Goal: Information Seeking & Learning: Learn about a topic

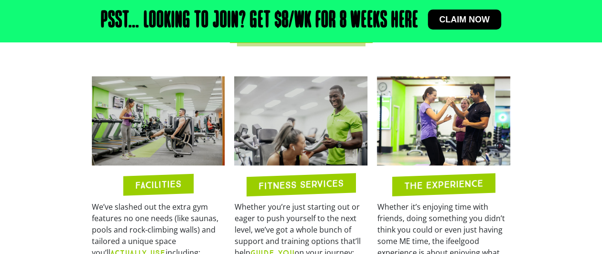
scroll to position [378, 0]
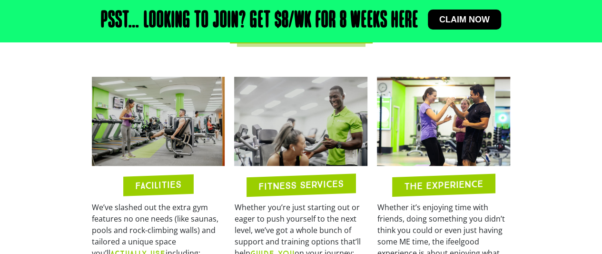
click at [139, 130] on img at bounding box center [158, 121] width 133 height 89
click at [136, 119] on img at bounding box center [158, 121] width 133 height 89
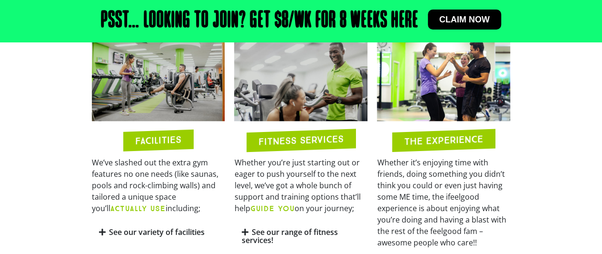
scroll to position [445, 0]
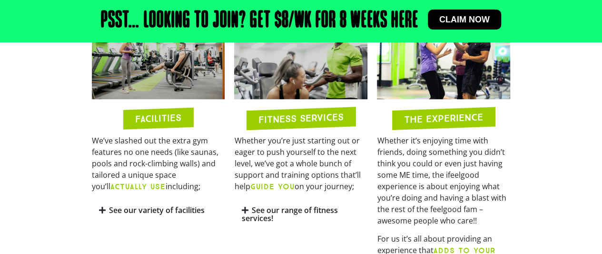
click at [125, 72] on img at bounding box center [158, 54] width 133 height 89
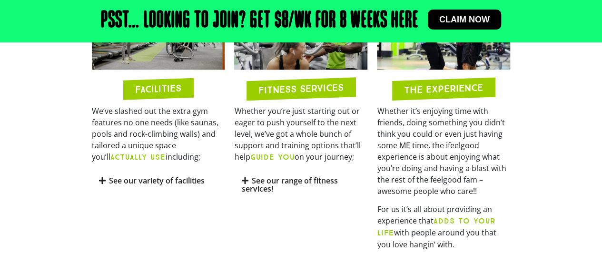
scroll to position [469, 0]
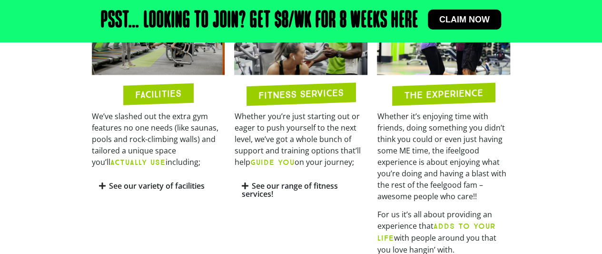
click at [110, 186] on link "See our variety of facilities" at bounding box center [157, 185] width 96 height 10
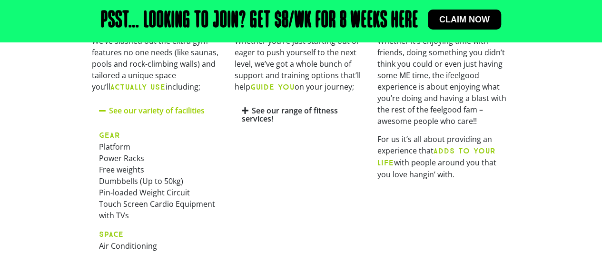
scroll to position [545, 0]
click at [545, 249] on section "FACILITIES We’ve slashed out the extra gym features no one needs (like saunas, …" at bounding box center [301, 142] width 602 height 474
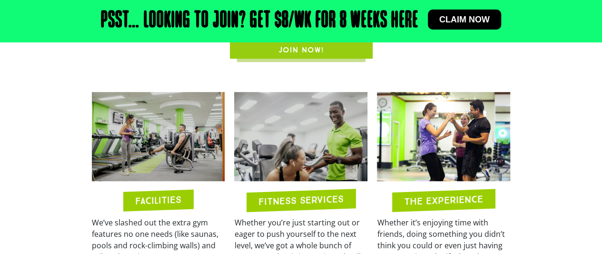
scroll to position [362, 0]
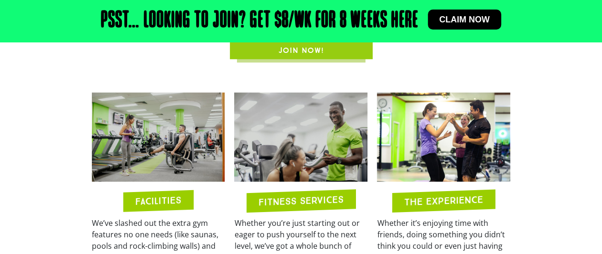
click at [152, 136] on img at bounding box center [158, 136] width 133 height 89
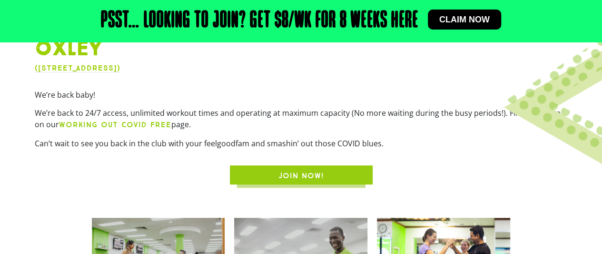
scroll to position [237, 0]
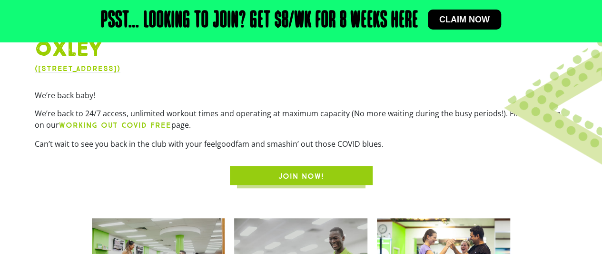
click at [354, 24] on h2 "Psst… Looking to join? Get $8/wk for 8 weeks here" at bounding box center [260, 21] width 318 height 23
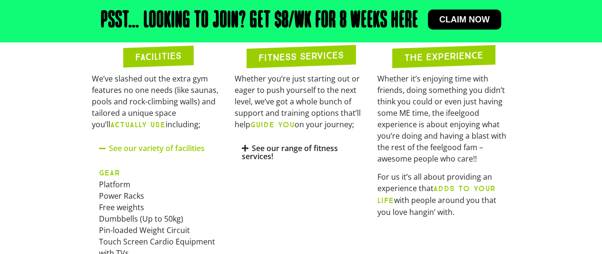
scroll to position [508, 0]
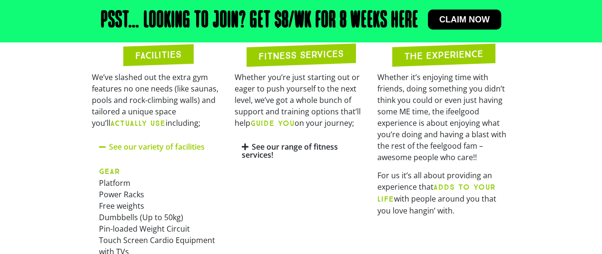
click at [270, 149] on link "See our range of fitness services!" at bounding box center [289, 150] width 96 height 19
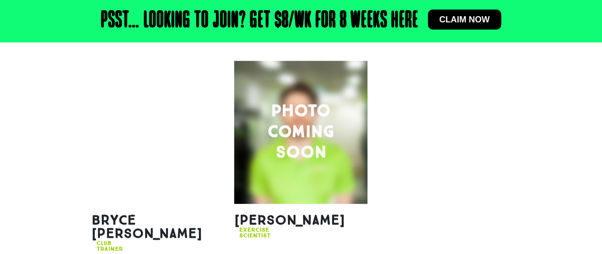
scroll to position [1340, 0]
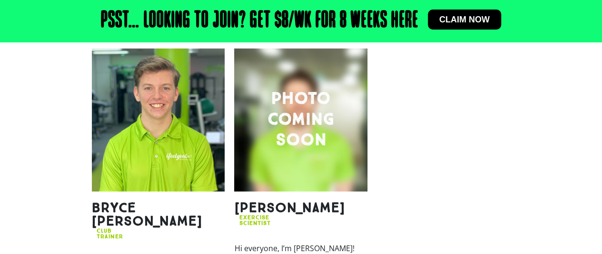
click at [122, 165] on img at bounding box center [158, 120] width 133 height 143
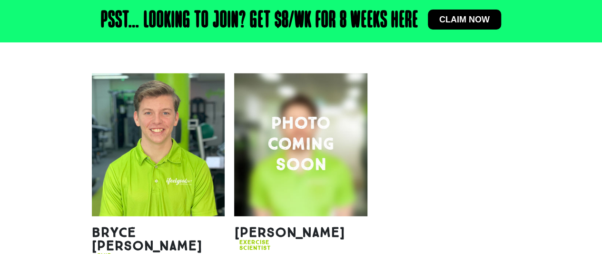
click at [150, 144] on img at bounding box center [158, 144] width 133 height 143
click at [122, 131] on img at bounding box center [158, 144] width 133 height 143
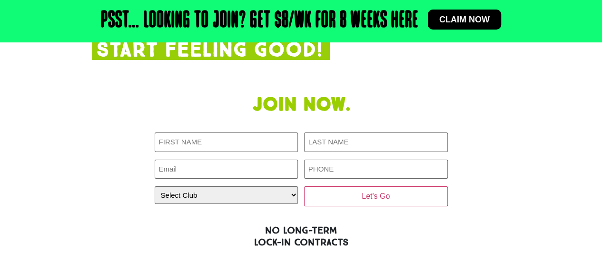
scroll to position [1681, 0]
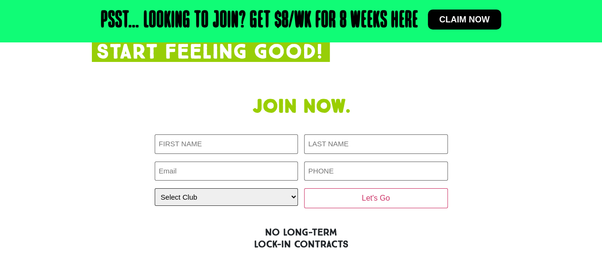
click at [187, 188] on select "Select Club [GEOGRAPHIC_DATA] [GEOGRAPHIC_DATA] [GEOGRAPHIC_DATA] [GEOGRAPHIC_D…" at bounding box center [227, 197] width 144 height 18
click at [98, 150] on div "Join now. First NAME (Required) LAST NAME (Required) Email (Required) PHONE (Re…" at bounding box center [301, 188] width 429 height 196
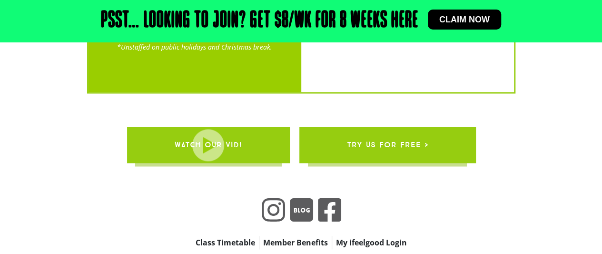
scroll to position [2454, 0]
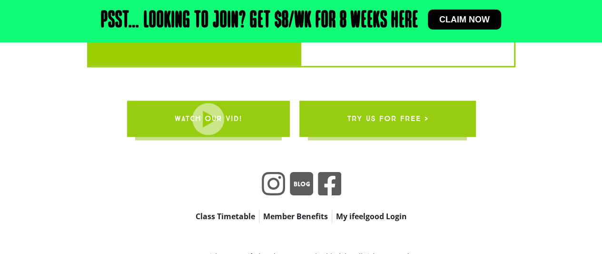
click at [230, 105] on span "WATCH OUR VID!" at bounding box center [208, 118] width 68 height 27
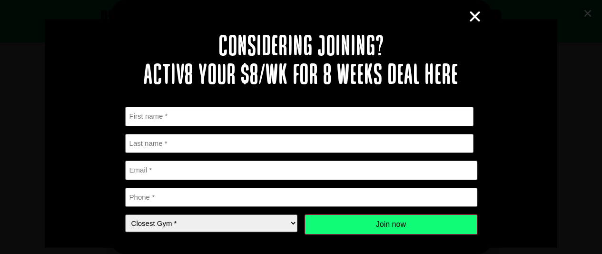
click at [475, 15] on icon "Close" at bounding box center [475, 17] width 14 height 14
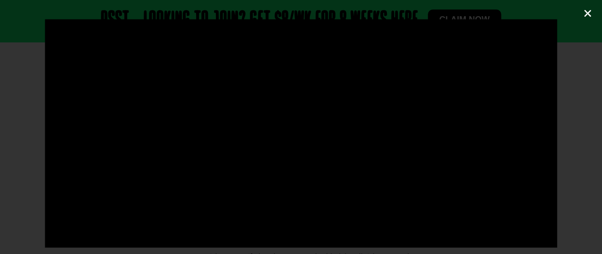
click at [587, 12] on icon "Close (Esc)" at bounding box center [588, 14] width 10 height 10
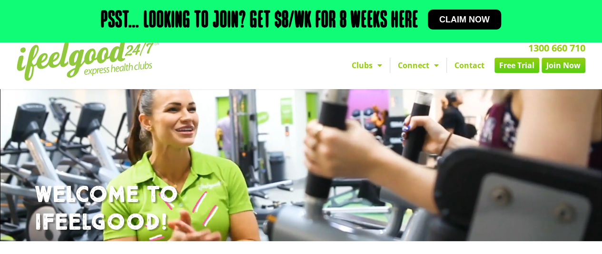
scroll to position [0, 0]
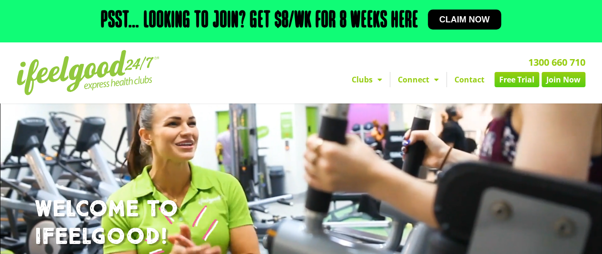
click at [367, 82] on link "Clubs" at bounding box center [367, 79] width 46 height 15
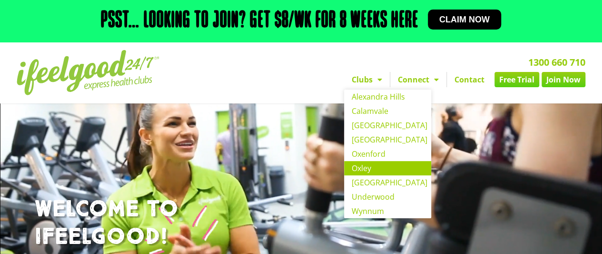
click at [249, 76] on nav "Clubs [GEOGRAPHIC_DATA] [GEOGRAPHIC_DATA] [GEOGRAPHIC_DATA] [GEOGRAPHIC_DATA] […" at bounding box center [402, 79] width 367 height 15
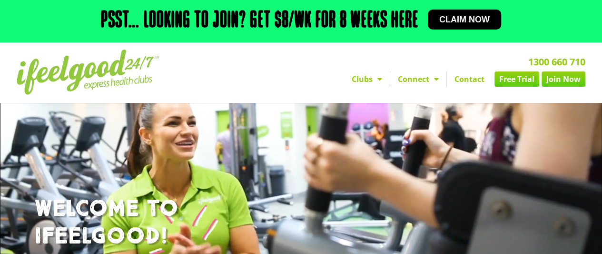
scroll to position [51, 0]
